Goal: Information Seeking & Learning: Learn about a topic

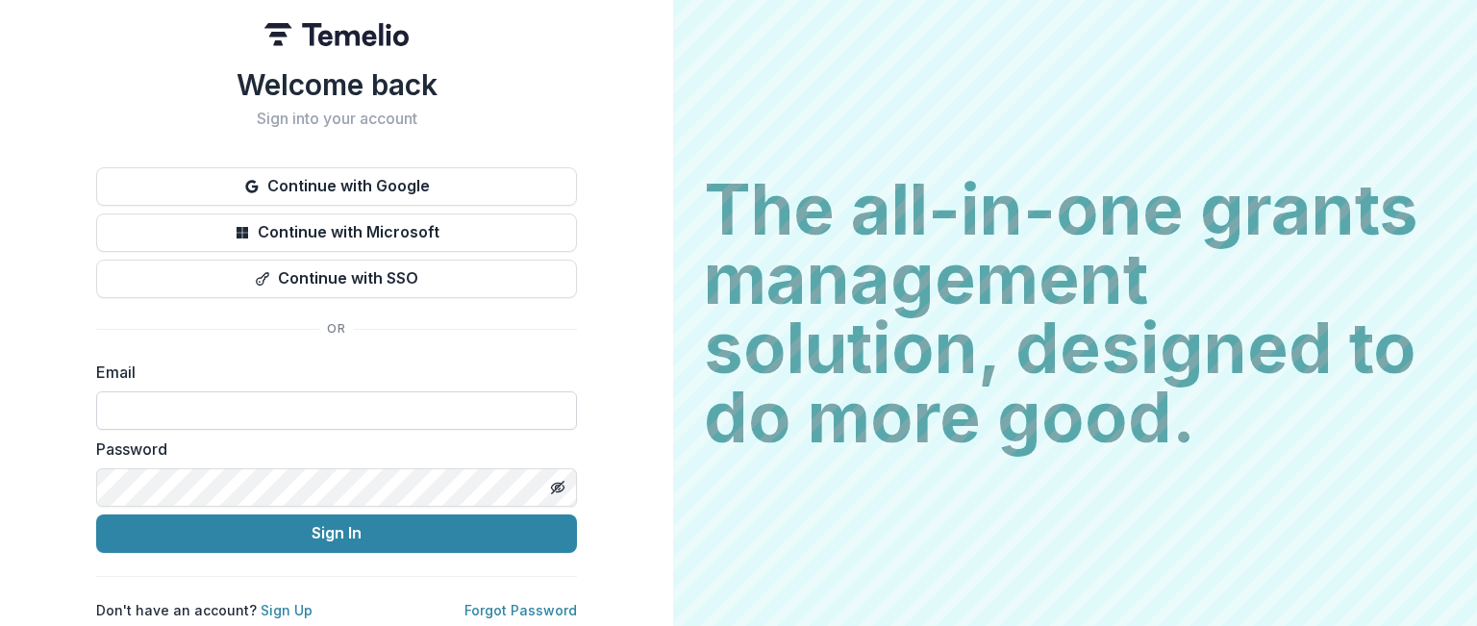
click at [268, 402] on input at bounding box center [336, 410] width 481 height 38
type input "**********"
click at [556, 485] on icon "Toggle password visibility" at bounding box center [558, 487] width 4 height 4
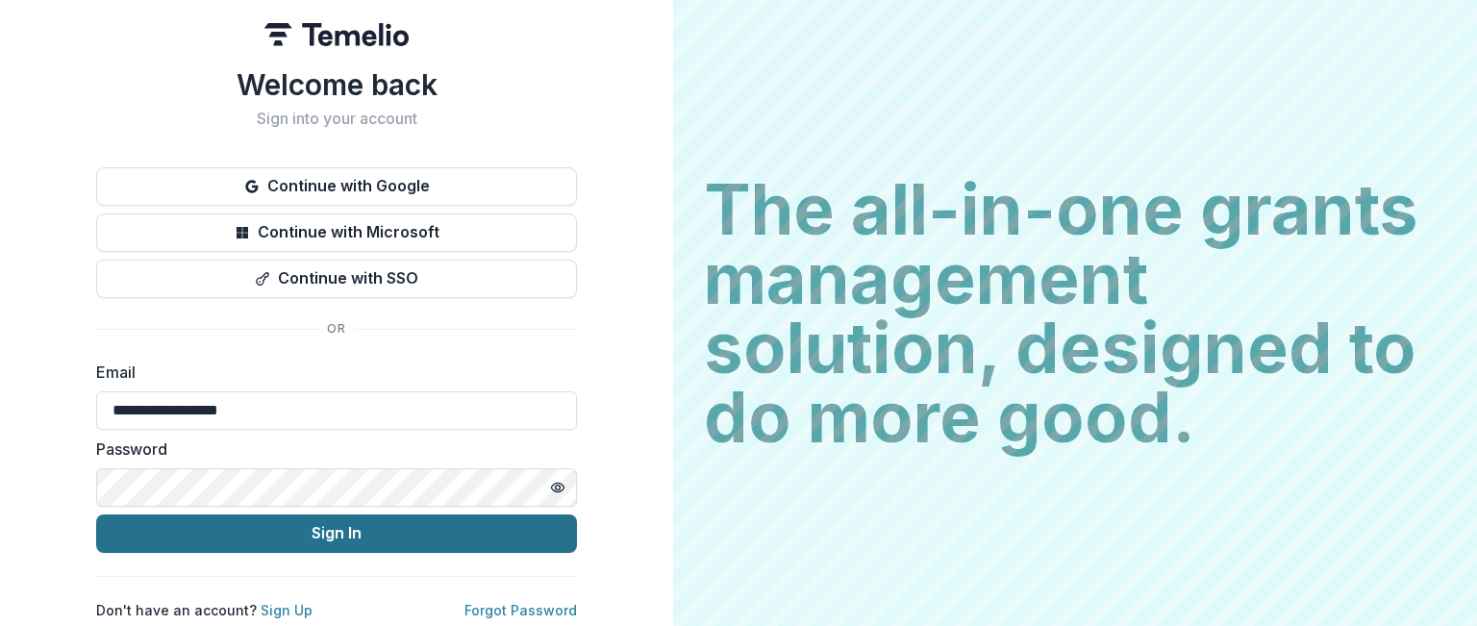
click at [335, 526] on button "Sign In" at bounding box center [336, 533] width 481 height 38
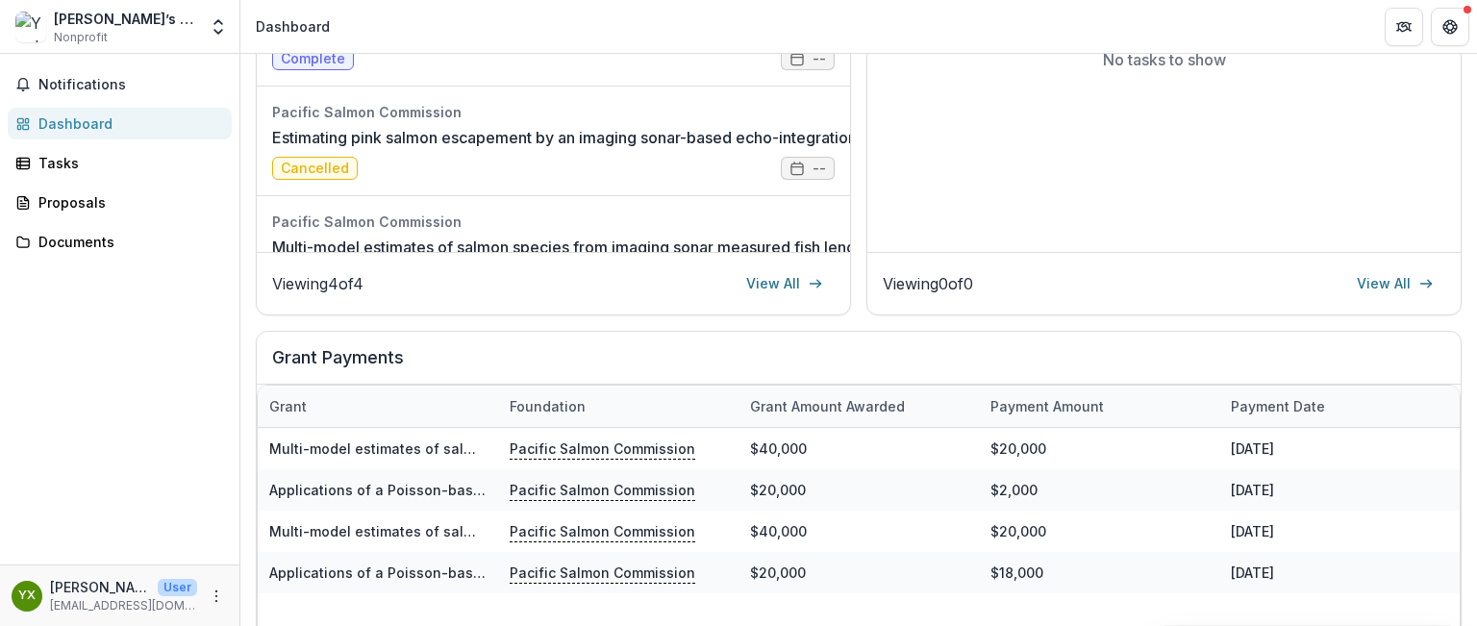
scroll to position [481, 0]
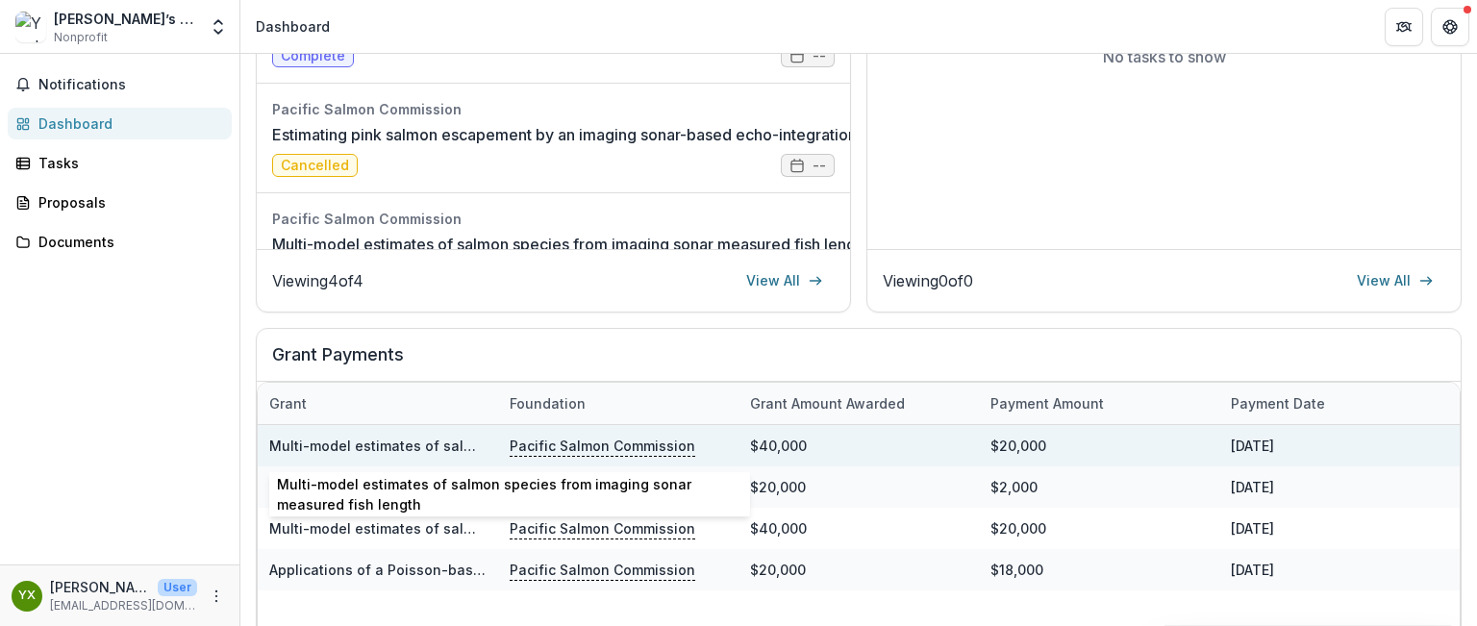
click at [373, 445] on link "Multi-model estimates of salmon species from imaging sonar measured fish length" at bounding box center [550, 445] width 562 height 16
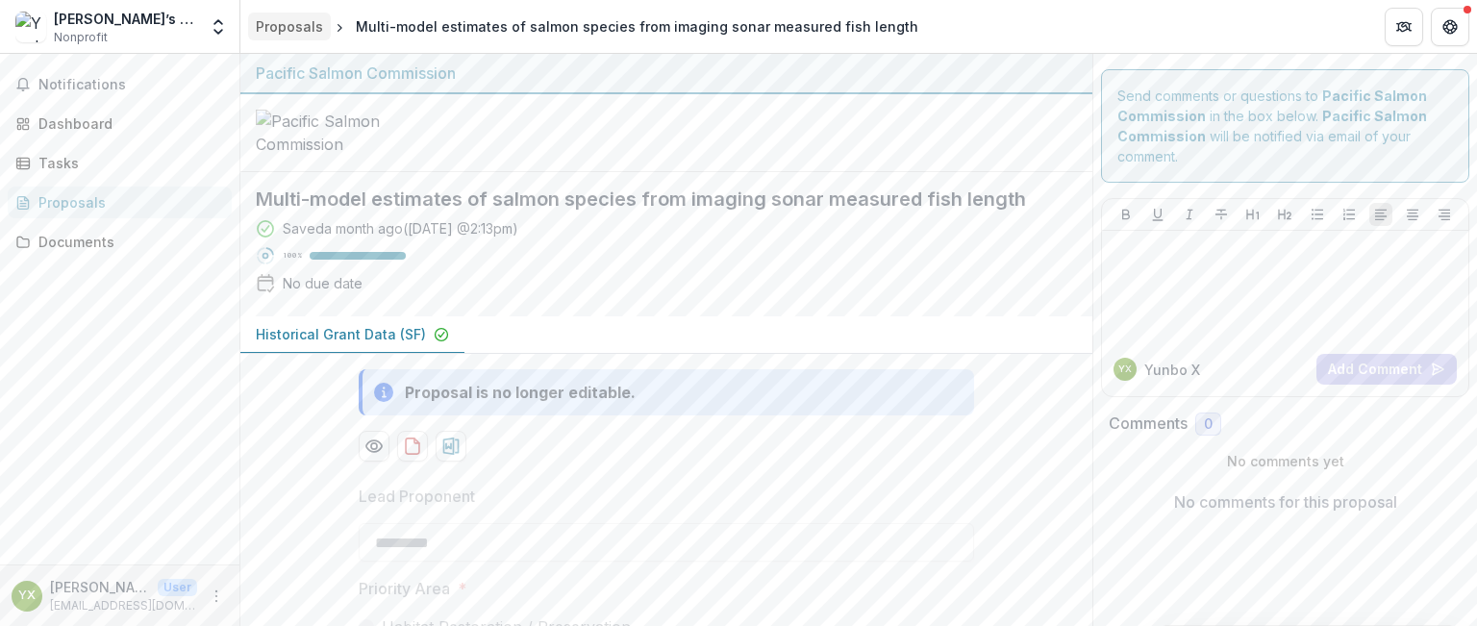
click at [287, 26] on div "Proposals" at bounding box center [289, 26] width 67 height 20
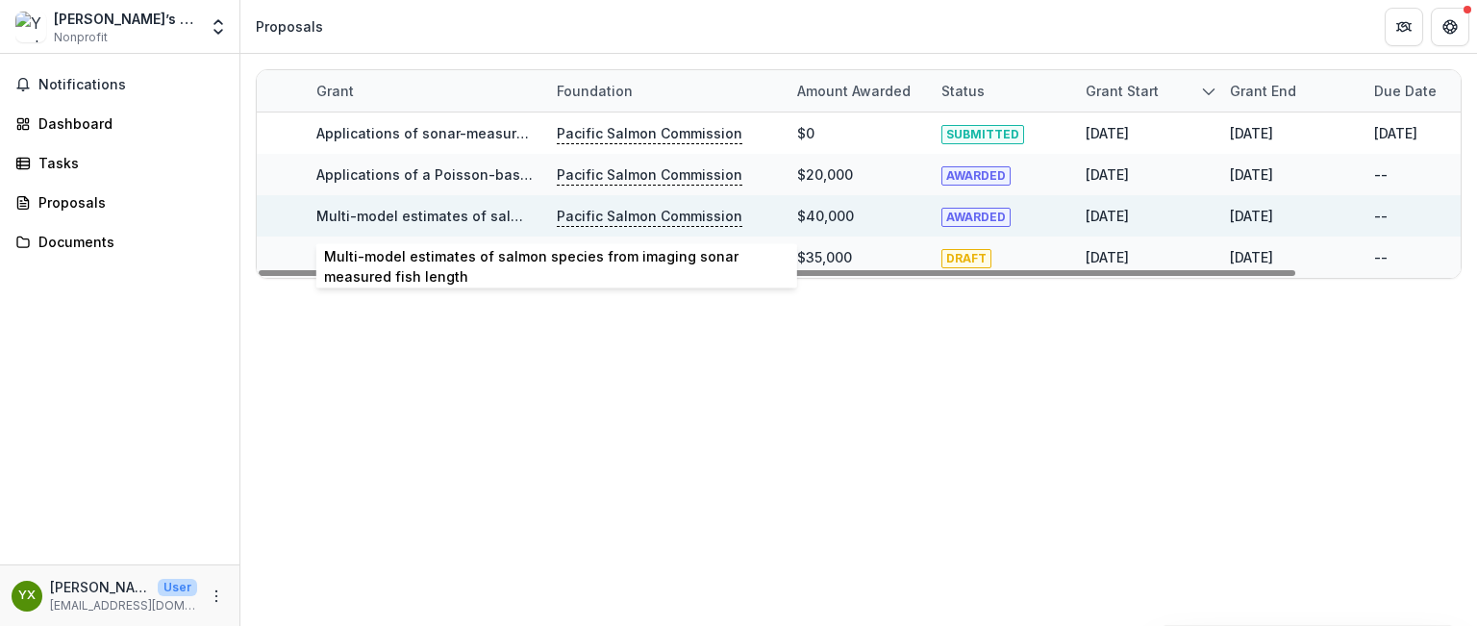
click at [454, 217] on link "Multi-model estimates of salmon species from imaging sonar measured fish length" at bounding box center [597, 216] width 562 height 16
click at [460, 215] on link "Multi-model estimates of salmon species from imaging sonar measured fish length" at bounding box center [597, 216] width 562 height 16
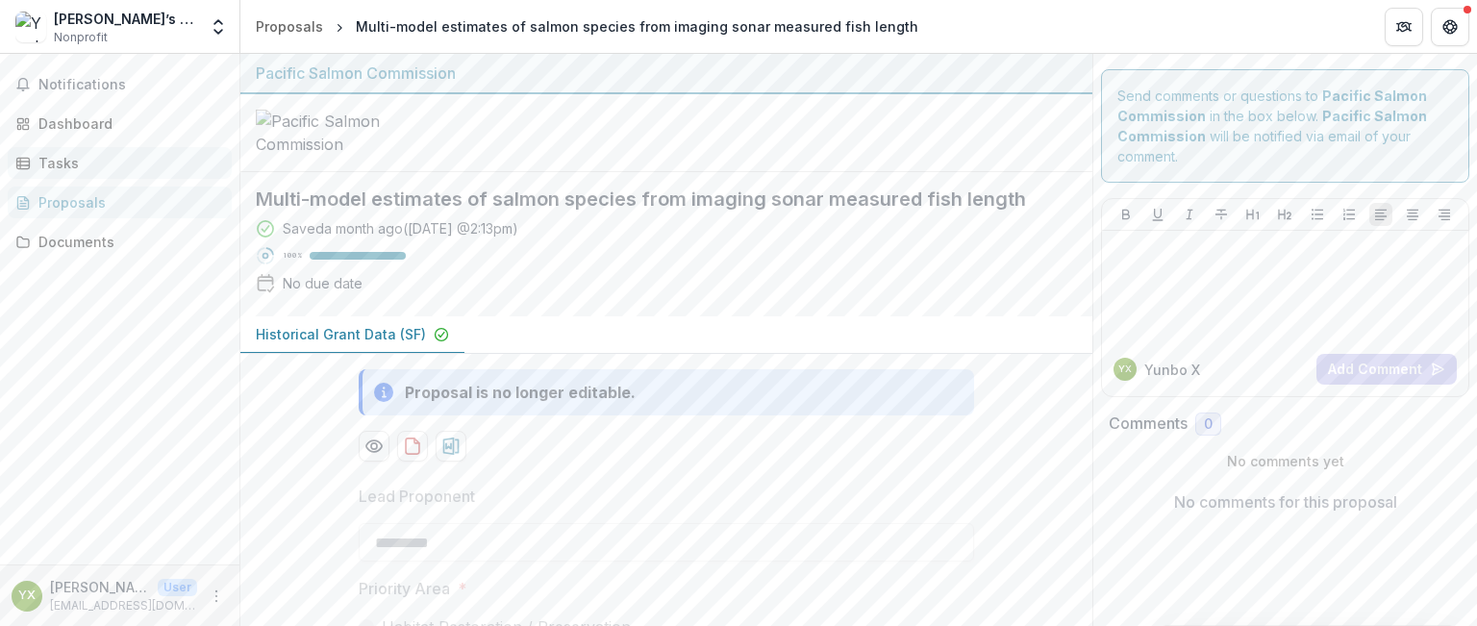
click at [76, 164] on div "Tasks" at bounding box center [127, 163] width 178 height 20
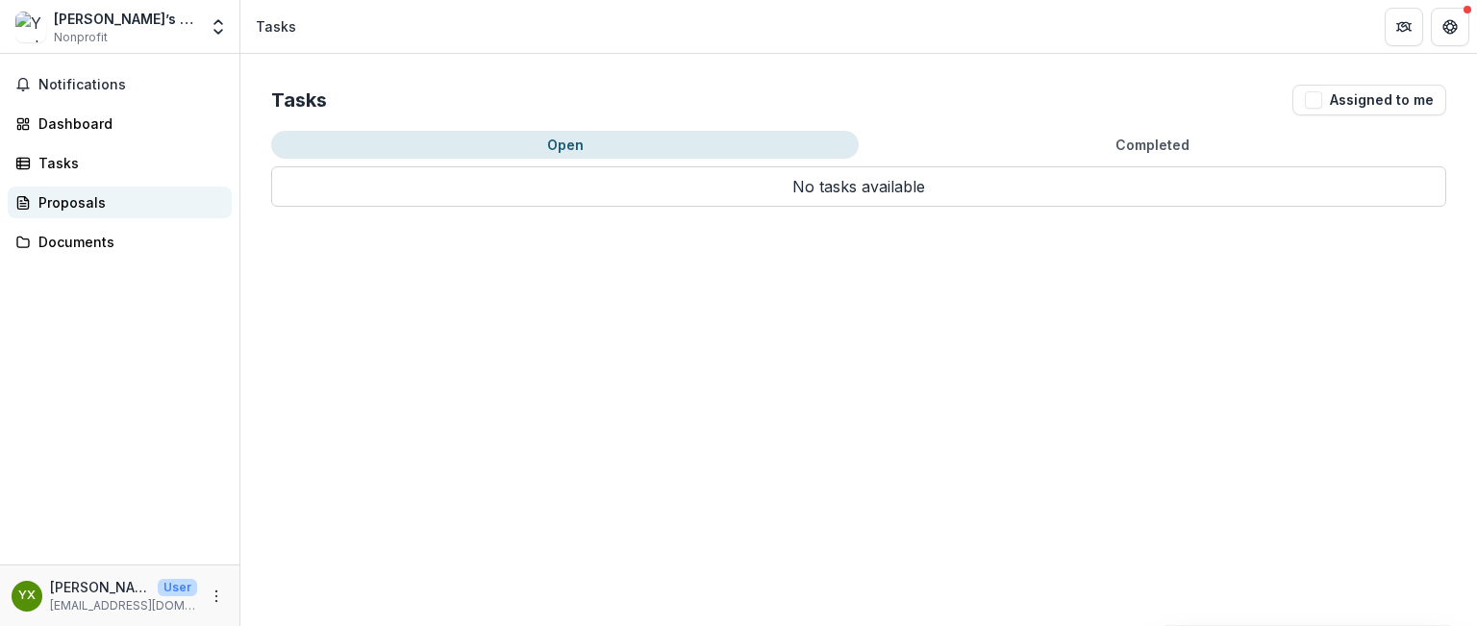
click at [81, 200] on div "Proposals" at bounding box center [127, 202] width 178 height 20
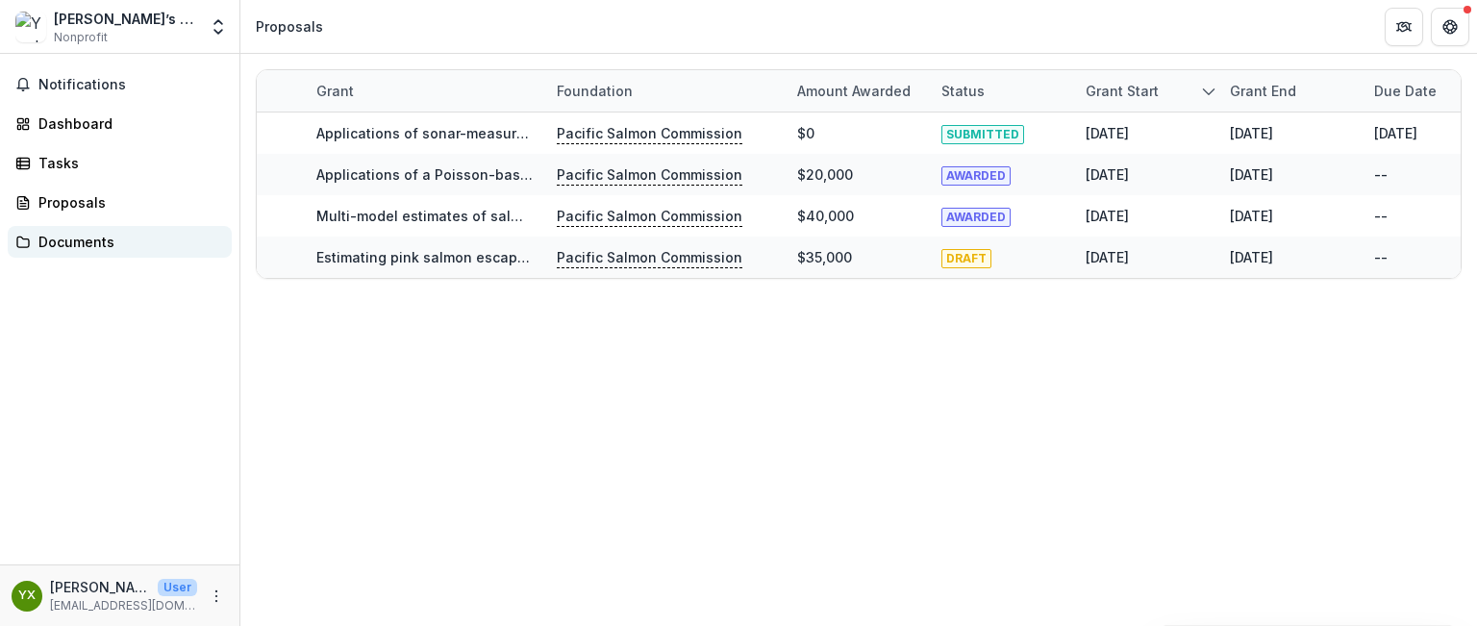
click at [87, 242] on div "Documents" at bounding box center [127, 242] width 178 height 20
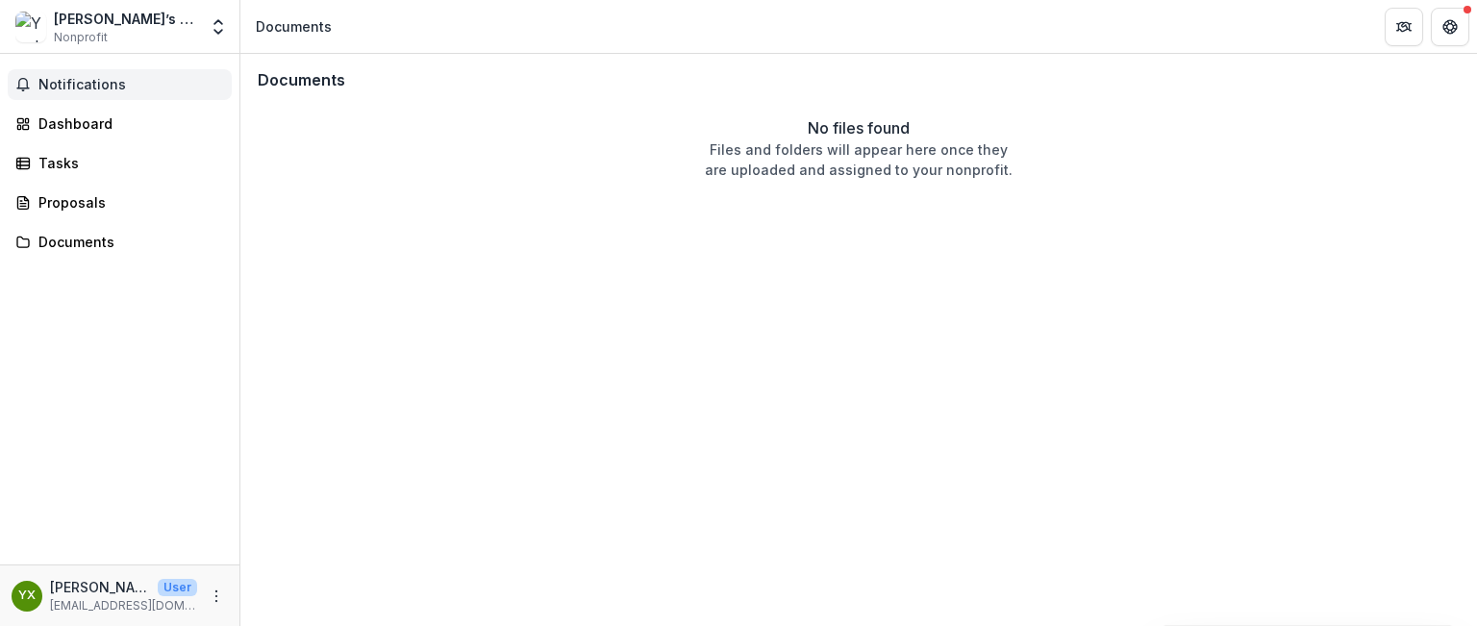
click at [81, 81] on span "Notifications" at bounding box center [131, 85] width 186 height 16
click at [81, 124] on div "Dashboard" at bounding box center [127, 123] width 178 height 20
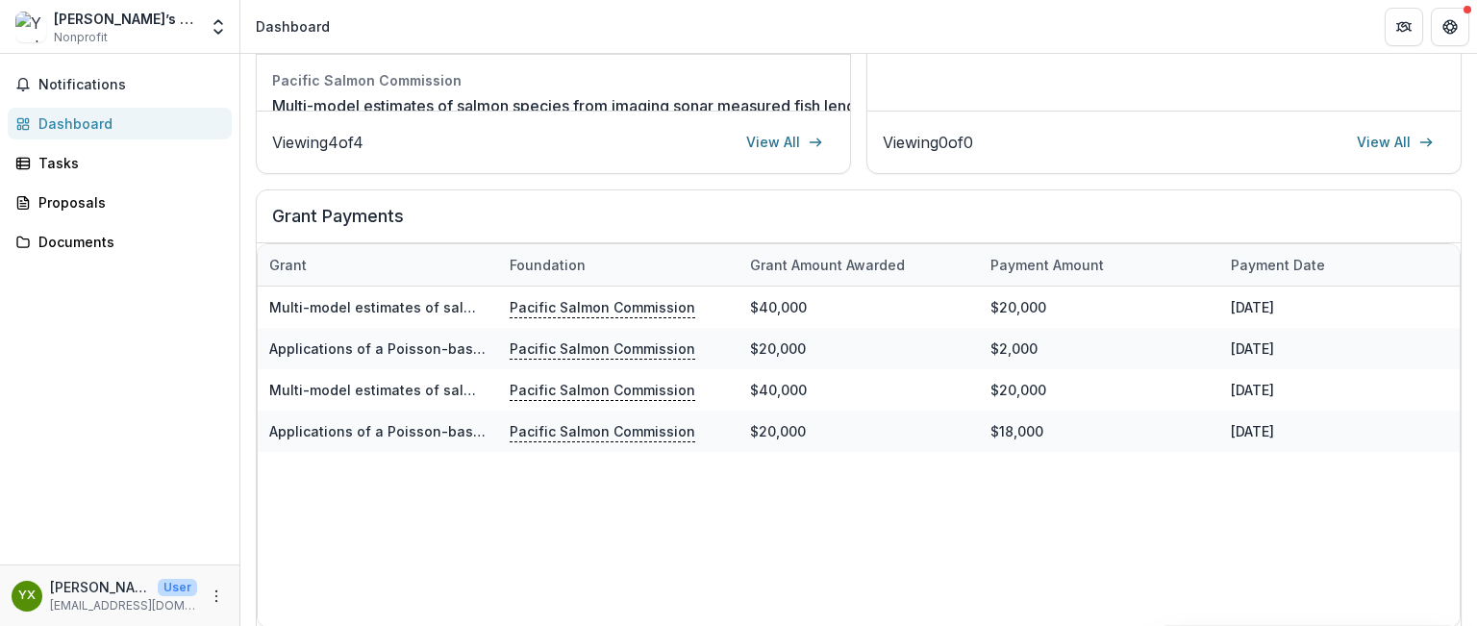
scroll to position [624, 0]
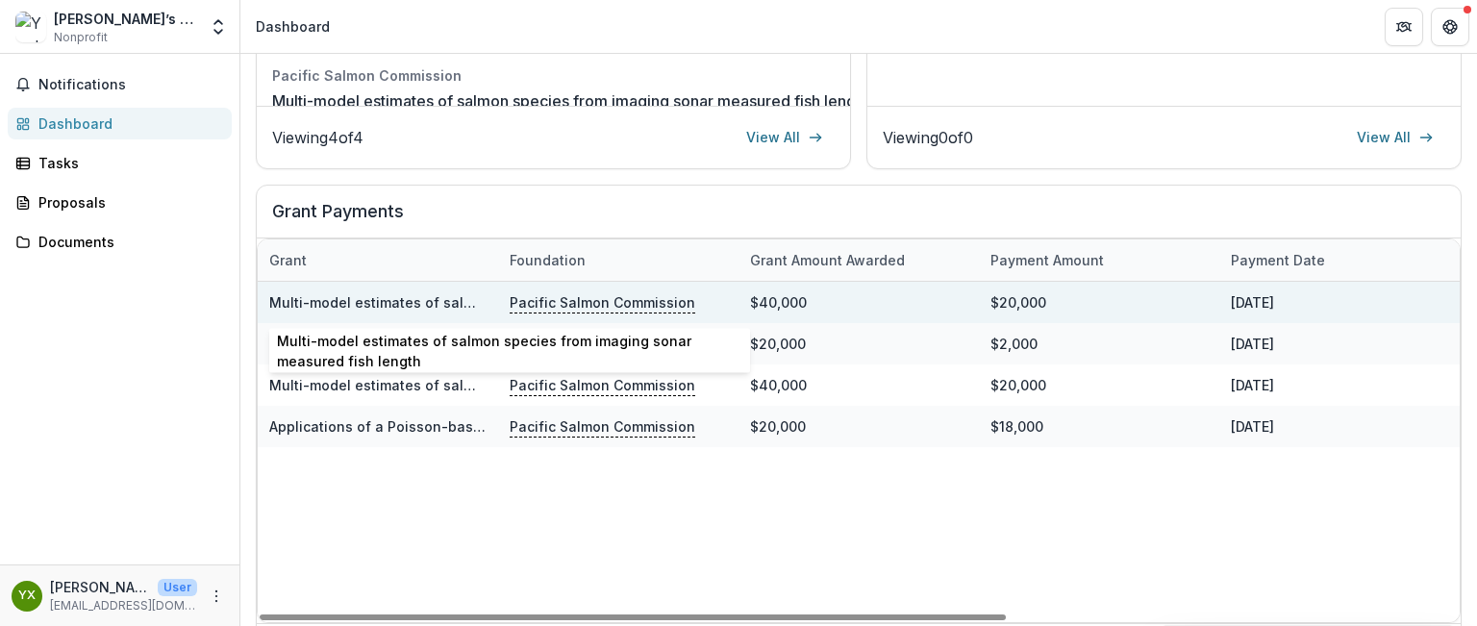
click at [461, 302] on link "Multi-model estimates of salmon species from imaging sonar measured fish length" at bounding box center [550, 302] width 562 height 16
